Goal: Information Seeking & Learning: Learn about a topic

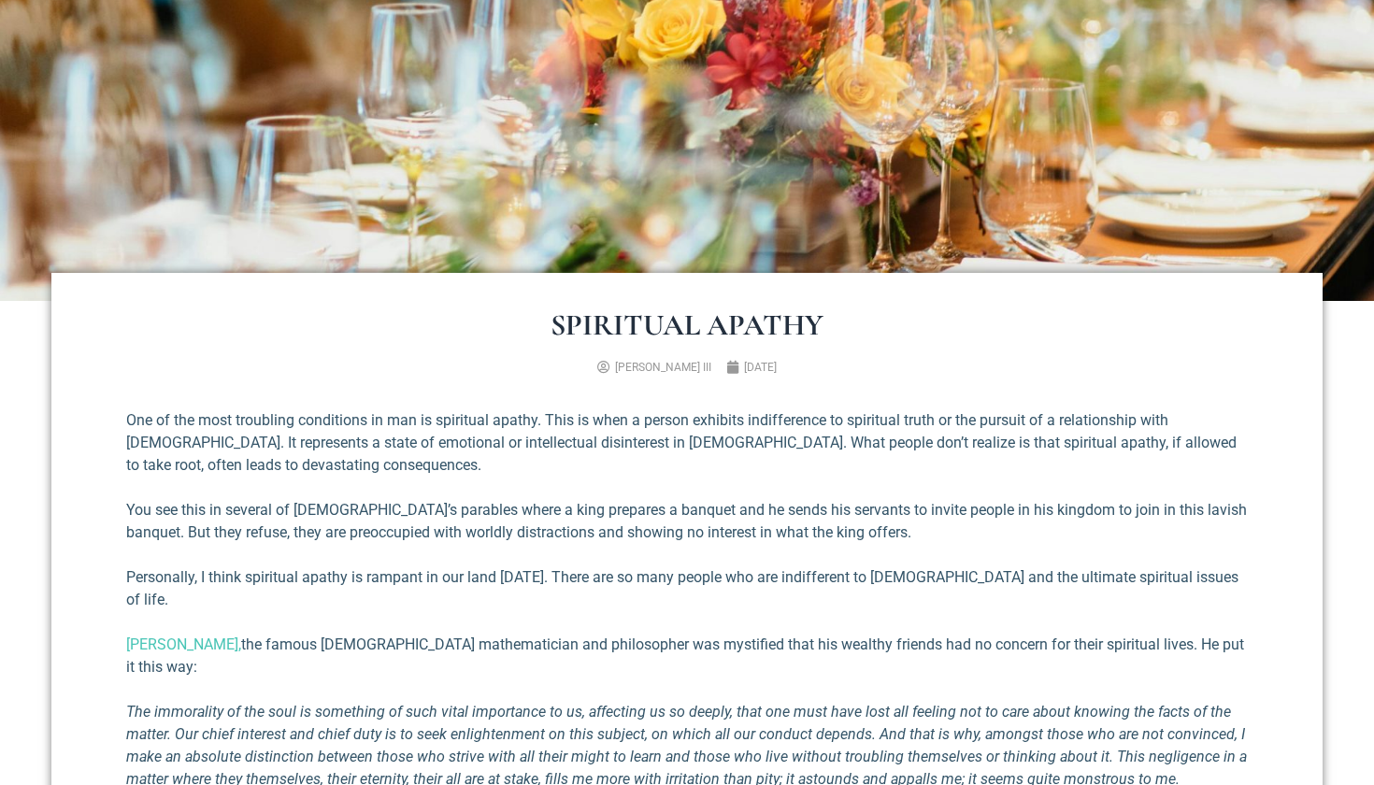
scroll to position [440, 0]
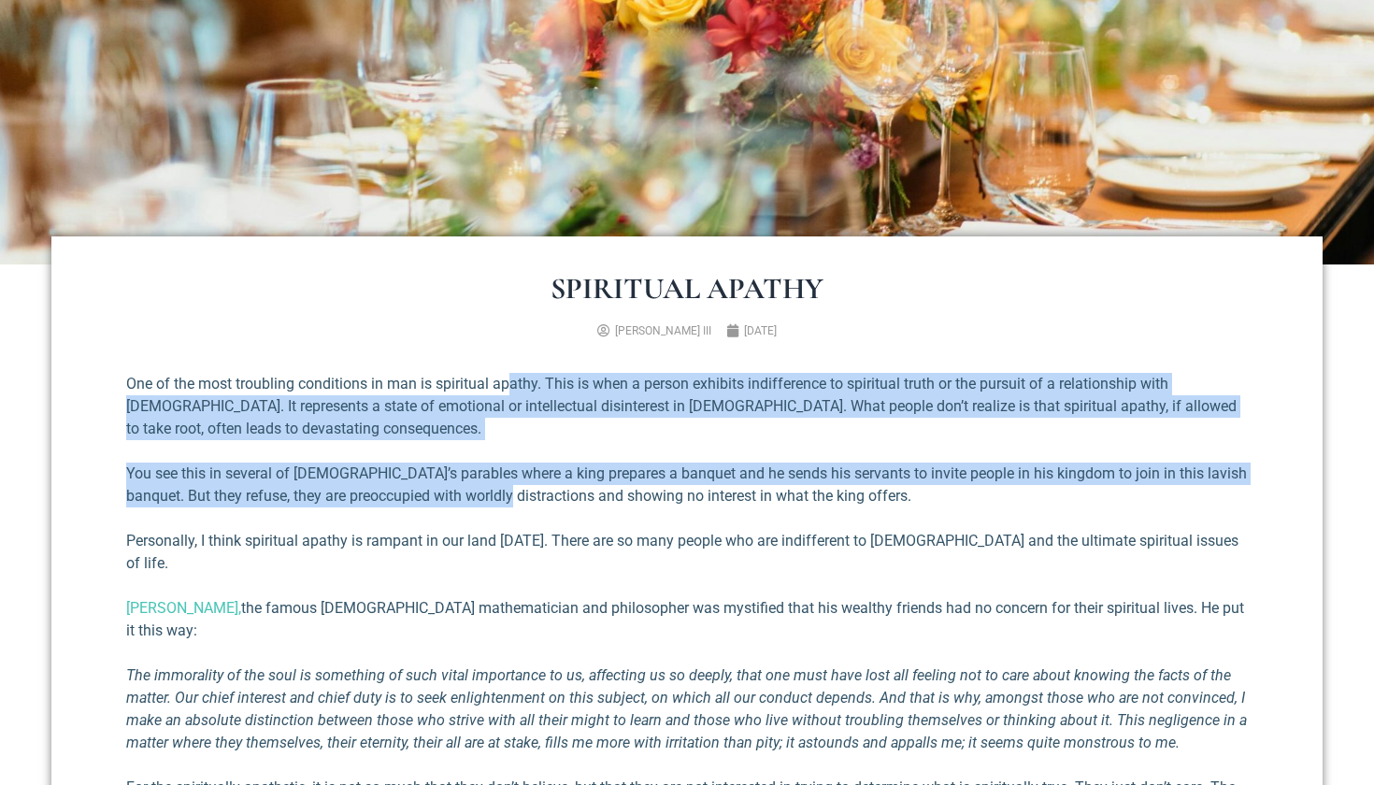
drag, startPoint x: 507, startPoint y: 388, endPoint x: 511, endPoint y: 492, distance: 103.8
click at [511, 492] on div "One of the most troubling conditions in man is spiritual apathy. This is when a…" at bounding box center [686, 627] width 1121 height 509
click at [511, 492] on p "You see this in several of [DEMOGRAPHIC_DATA]’s parables where a king prepares …" at bounding box center [686, 485] width 1121 height 45
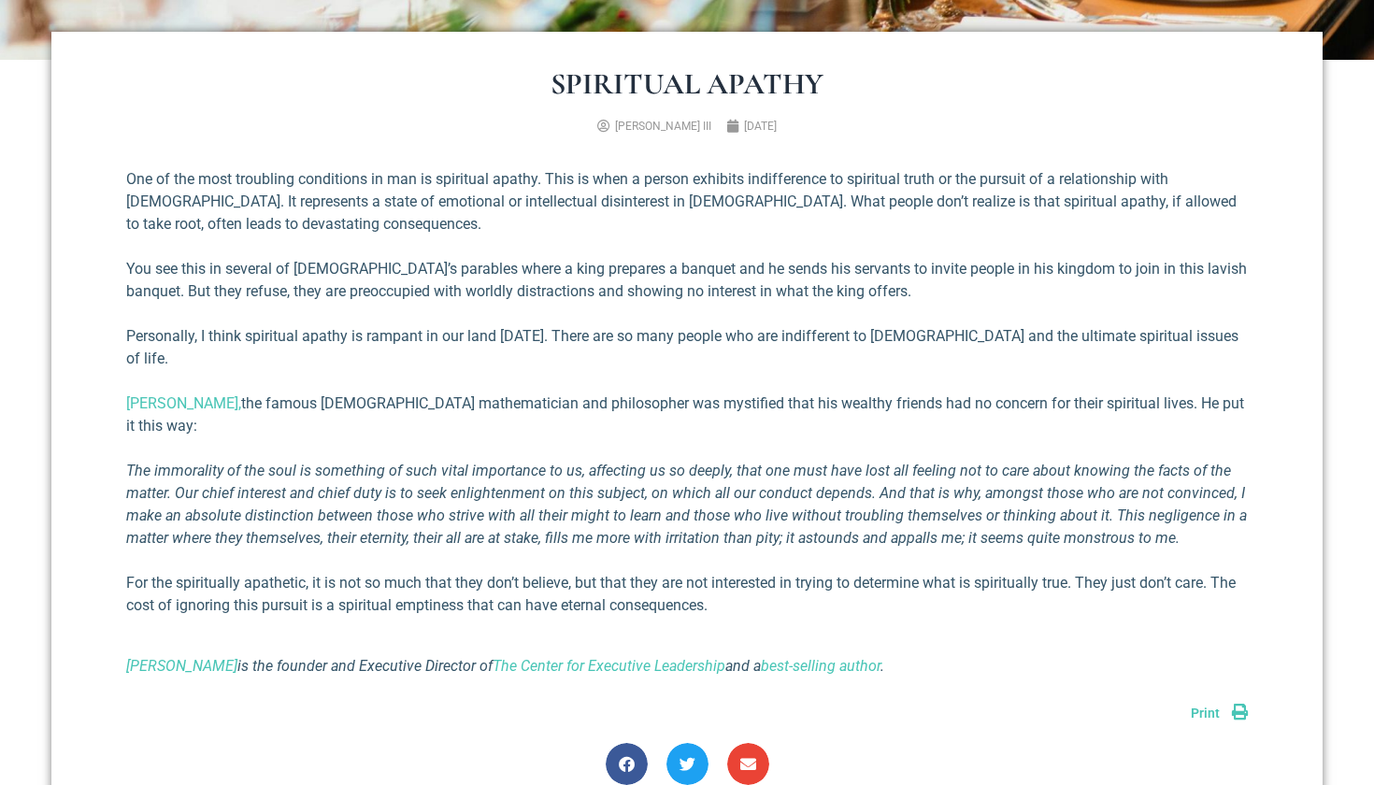
scroll to position [666, 0]
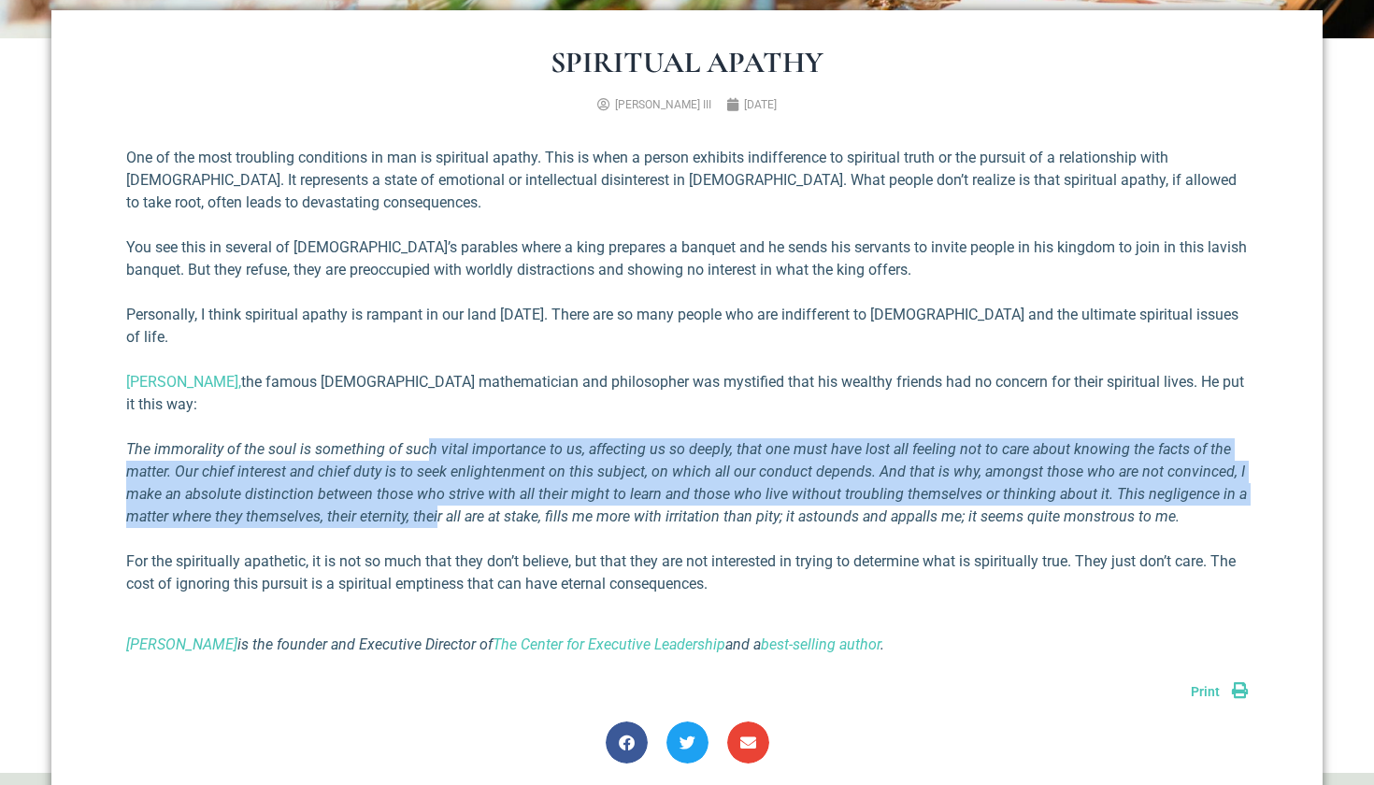
drag, startPoint x: 425, startPoint y: 402, endPoint x: 439, endPoint y: 464, distance: 63.3
click at [439, 464] on em "The immorality of the soul is something of such vital importance to us, affecti…" at bounding box center [686, 482] width 1121 height 85
click at [423, 448] on em "The immorality of the soul is something of such vital importance to us, affecti…" at bounding box center [686, 482] width 1121 height 85
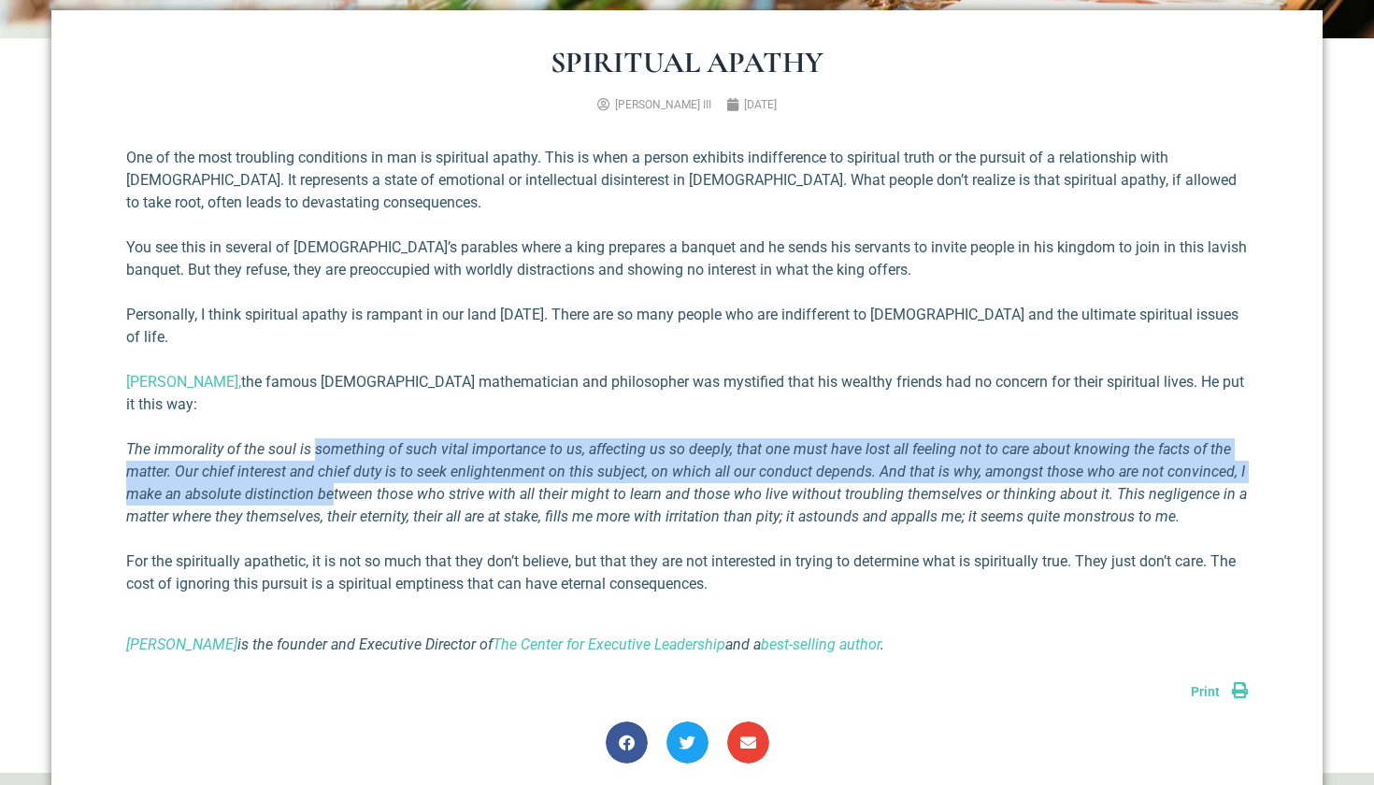
drag, startPoint x: 313, startPoint y: 404, endPoint x: 328, endPoint y: 442, distance: 41.1
click at [328, 442] on em "The immorality of the soul is something of such vital importance to us, affecti…" at bounding box center [686, 482] width 1121 height 85
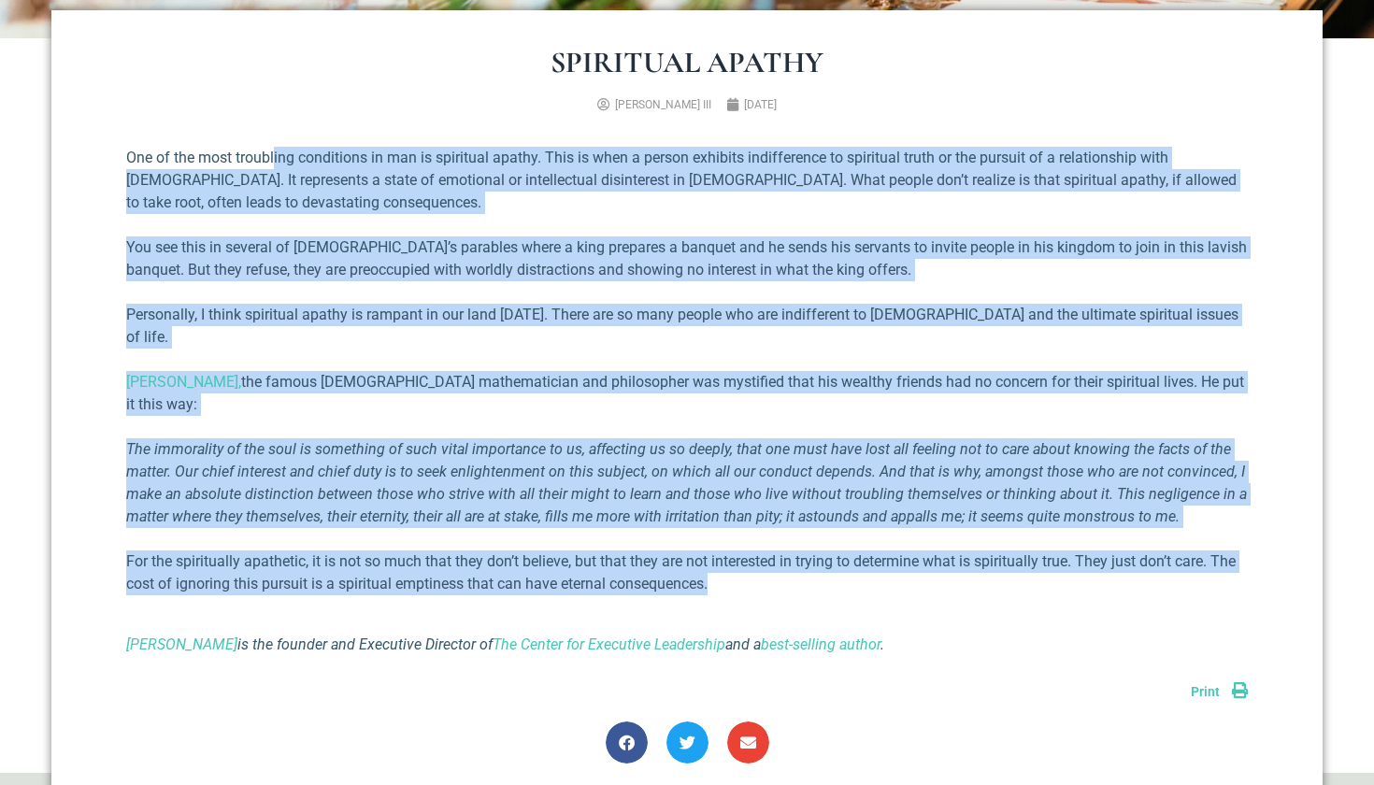
drag, startPoint x: 277, startPoint y: 159, endPoint x: 257, endPoint y: 550, distance: 391.1
click at [257, 550] on div "One of the most troubling conditions in man is spiritual apathy. This is when a…" at bounding box center [686, 401] width 1121 height 509
click at [265, 440] on em "The immorality of the soul is something of such vital importance to us, affecti…" at bounding box center [686, 482] width 1121 height 85
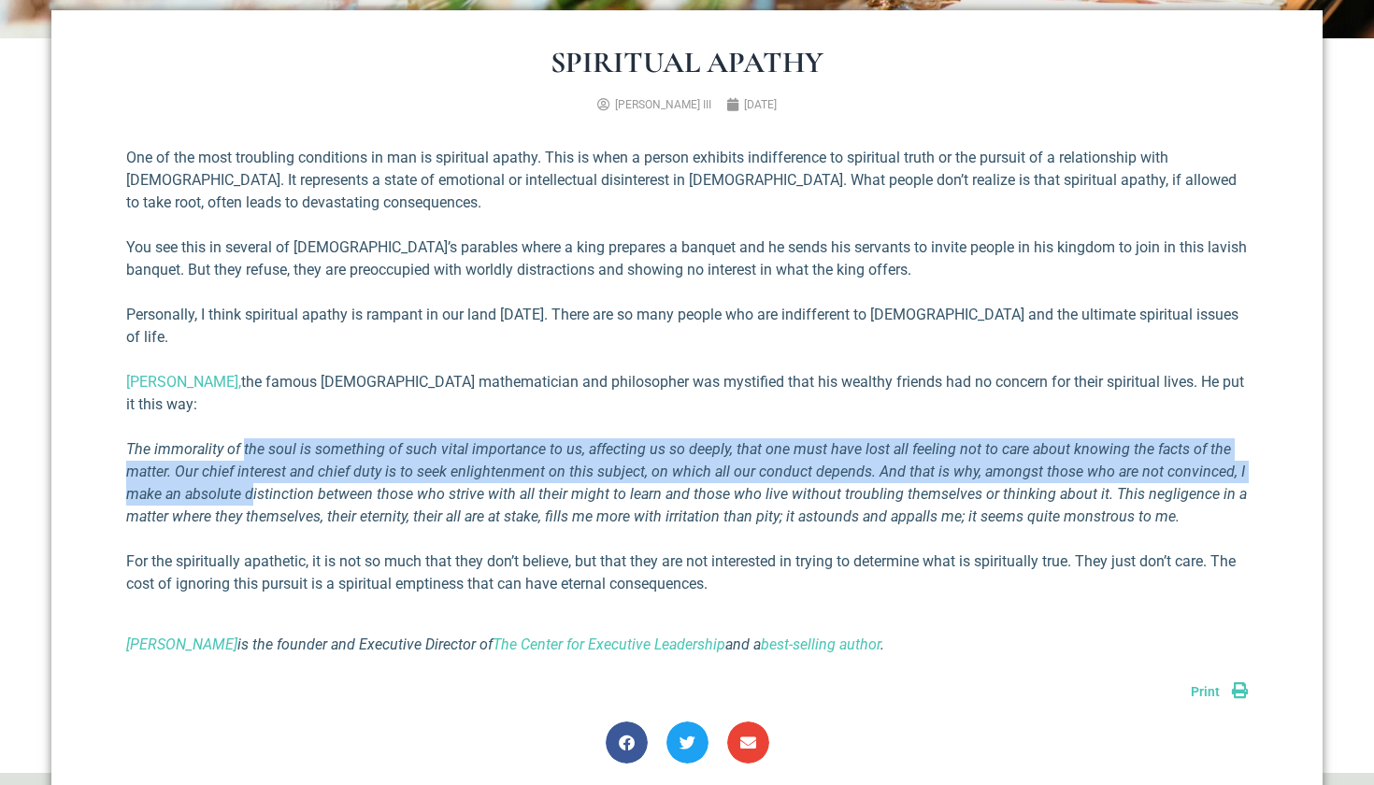
drag, startPoint x: 244, startPoint y: 402, endPoint x: 250, endPoint y: 441, distance: 39.6
click at [250, 441] on em "The immorality of the soul is something of such vital importance to us, affecti…" at bounding box center [686, 482] width 1121 height 85
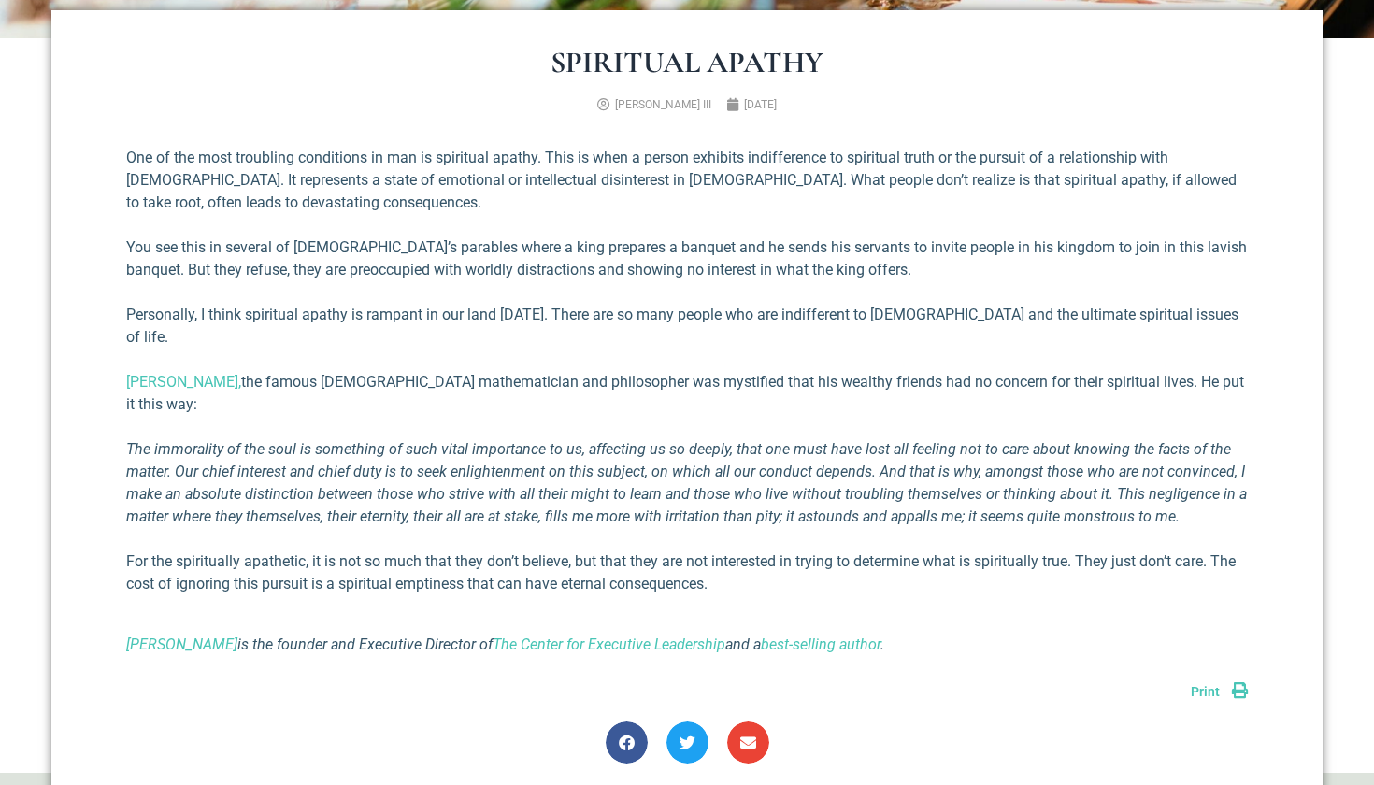
click at [228, 440] on em "The immorality of the soul is something of such vital importance to us, affecti…" at bounding box center [686, 482] width 1121 height 85
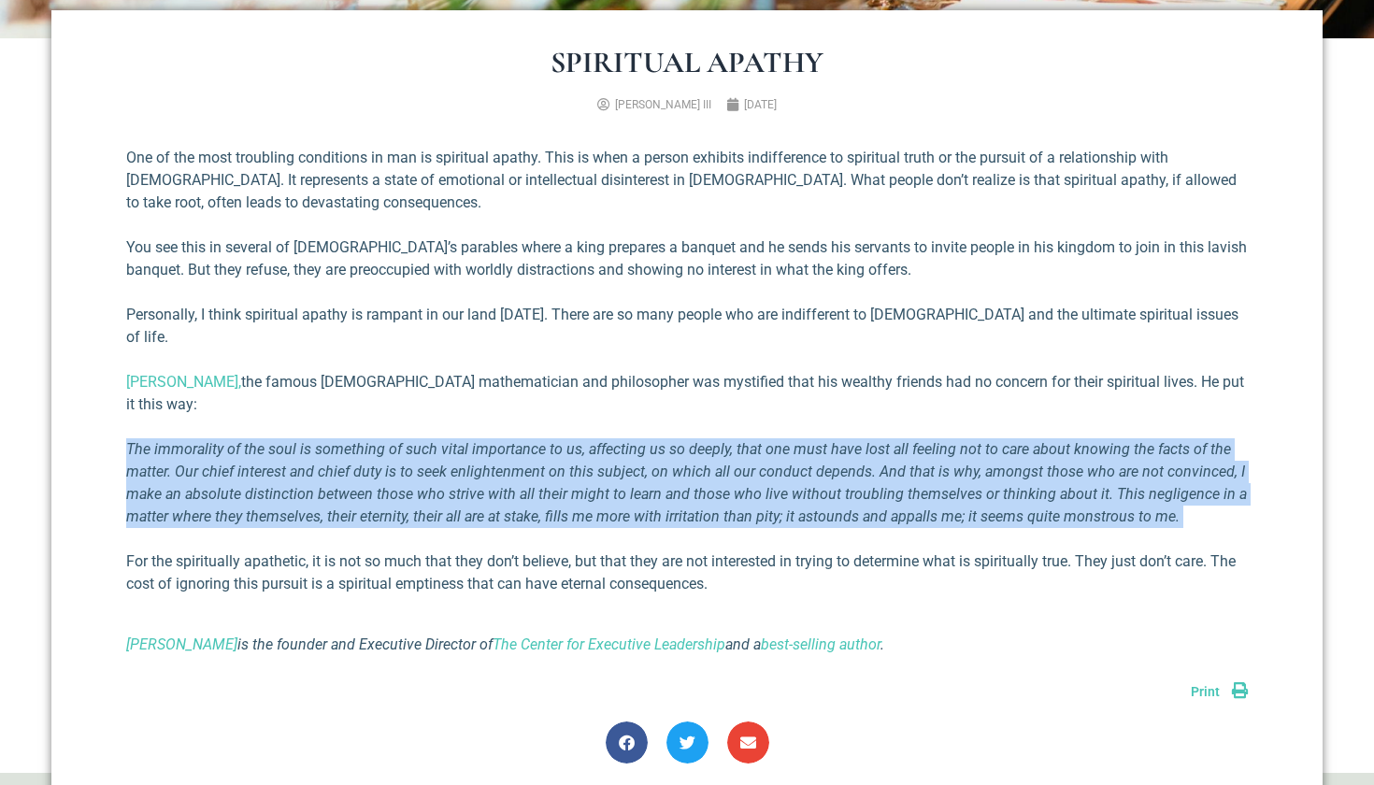
click at [228, 440] on em "The immorality of the soul is something of such vital importance to us, affecti…" at bounding box center [686, 482] width 1121 height 85
